Goal: Information Seeking & Learning: Learn about a topic

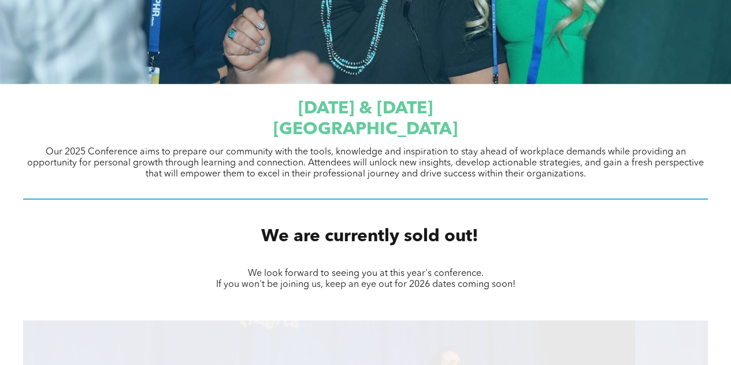
scroll to position [348, 0]
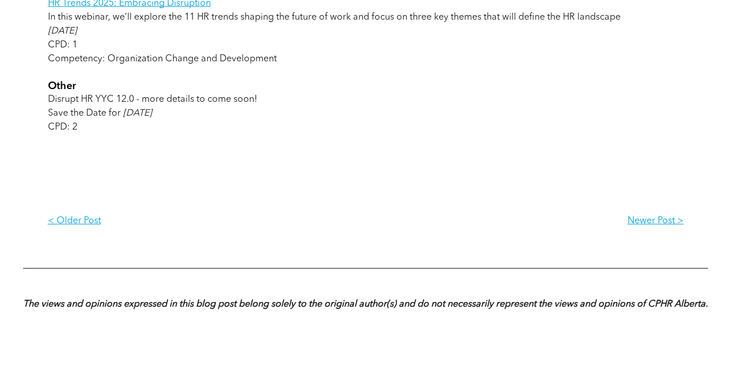
scroll to position [1763, 0]
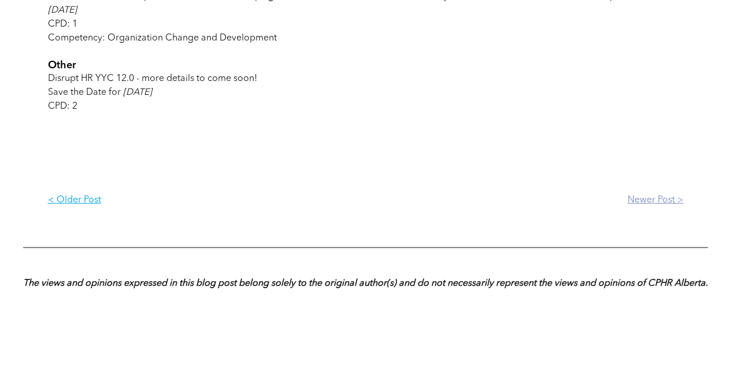
click at [645, 213] on link "Newer Post >" at bounding box center [525, 199] width 318 height 29
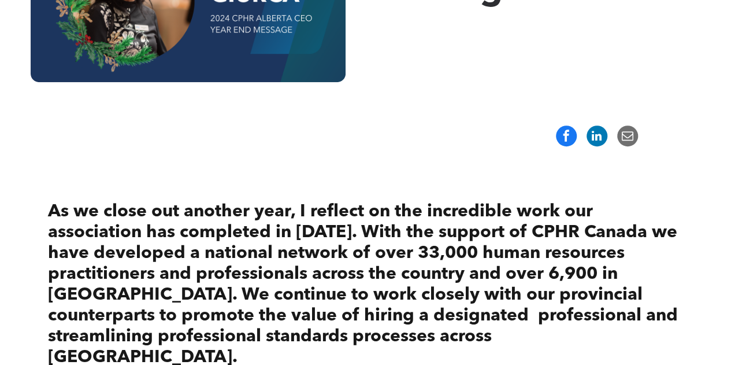
scroll to position [291, 0]
